Goal: Transaction & Acquisition: Subscribe to service/newsletter

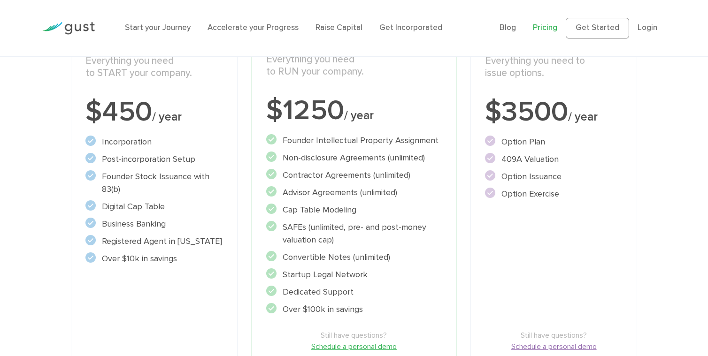
scroll to position [207, 0]
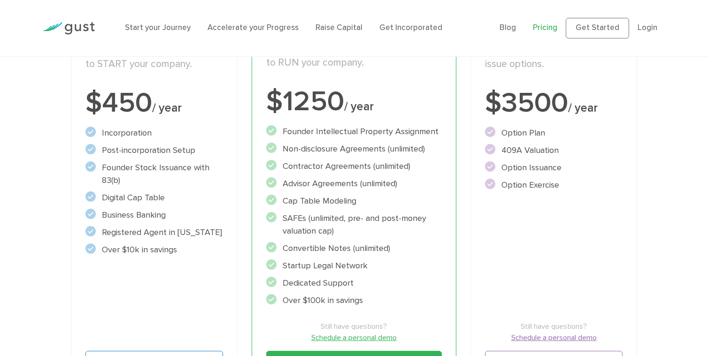
drag, startPoint x: 339, startPoint y: 234, endPoint x: 285, endPoint y: 218, distance: 56.3
click at [285, 218] on li "SAFEs (unlimited, pre- and post-money valuation cap)" at bounding box center [354, 224] width 176 height 25
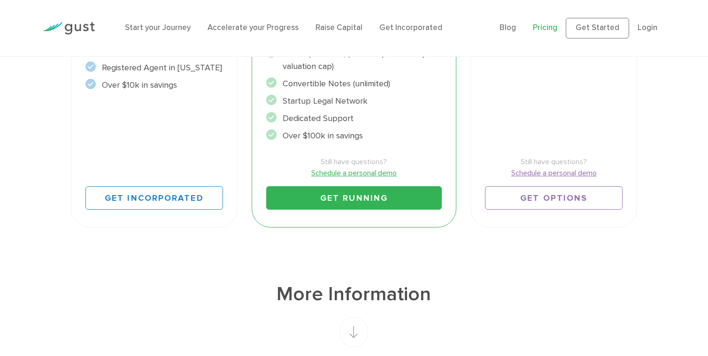
scroll to position [346, 0]
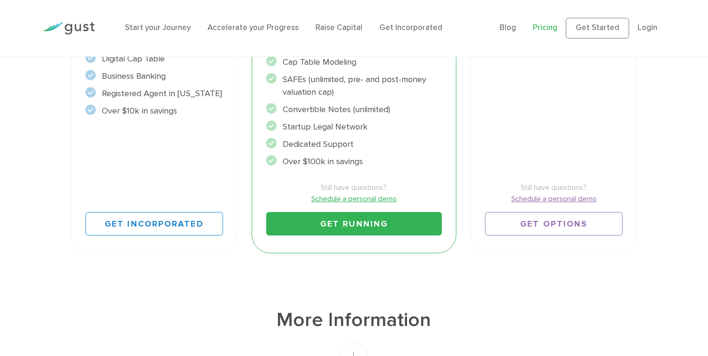
click at [327, 219] on link "Get Running" at bounding box center [354, 223] width 176 height 23
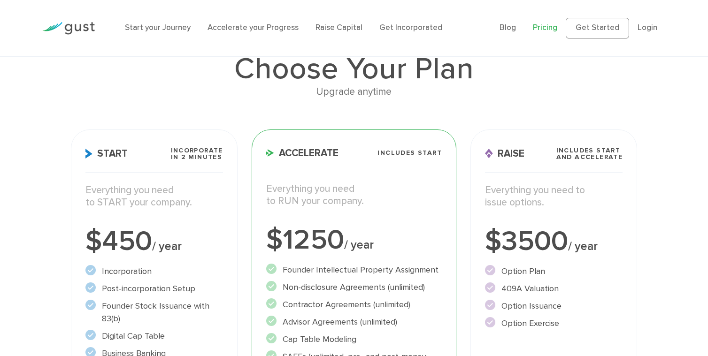
scroll to position [67, 0]
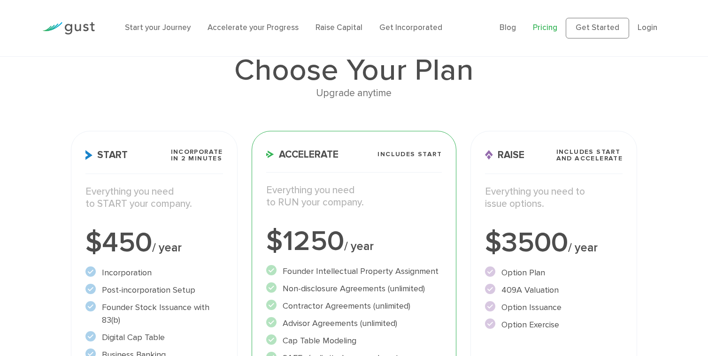
click at [78, 26] on img at bounding box center [68, 28] width 53 height 13
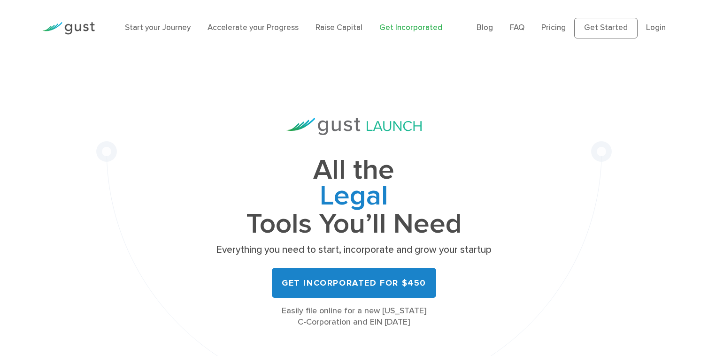
scroll to position [2, 0]
